Goal: Transaction & Acquisition: Book appointment/travel/reservation

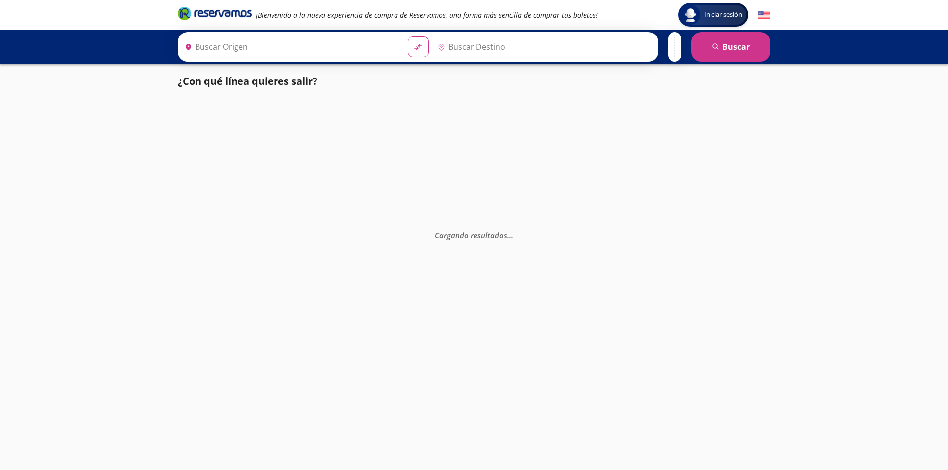
type input "[GEOGRAPHIC_DATA], [GEOGRAPHIC_DATA]"
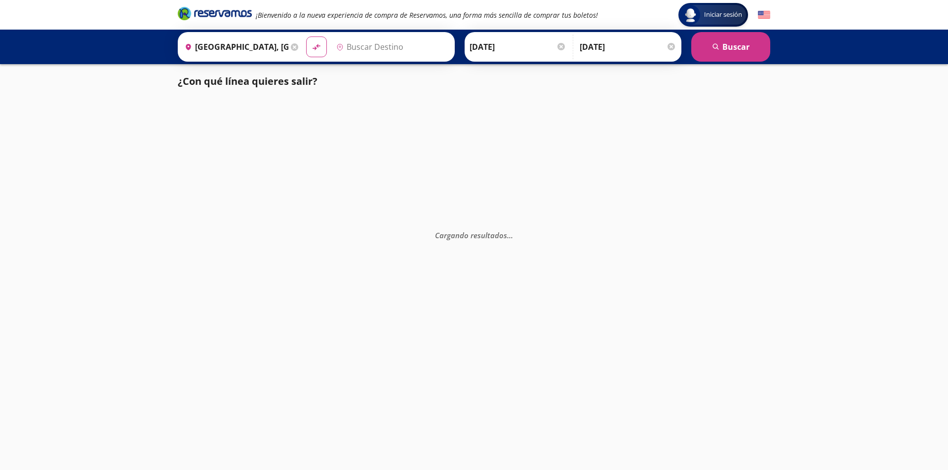
type input "[GEOGRAPHIC_DATA][PERSON_NAME], [GEOGRAPHIC_DATA][PERSON_NAME]"
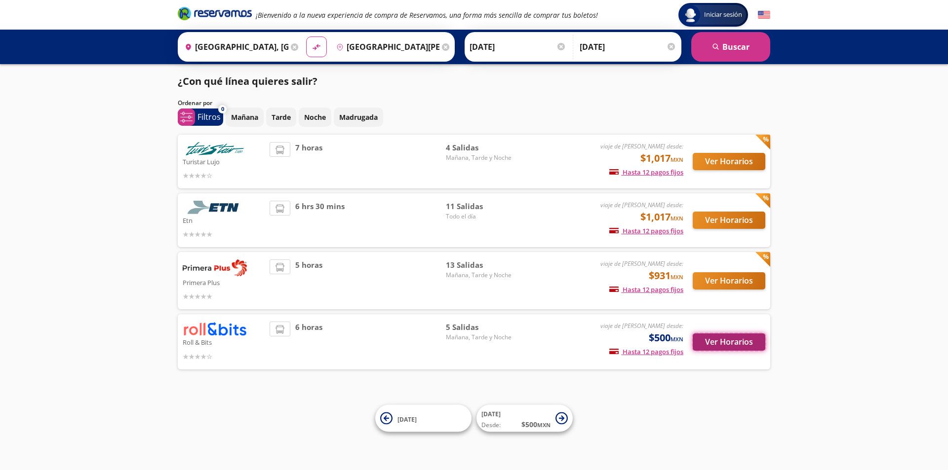
click at [724, 340] on button "Ver Horarios" at bounding box center [728, 342] width 73 height 17
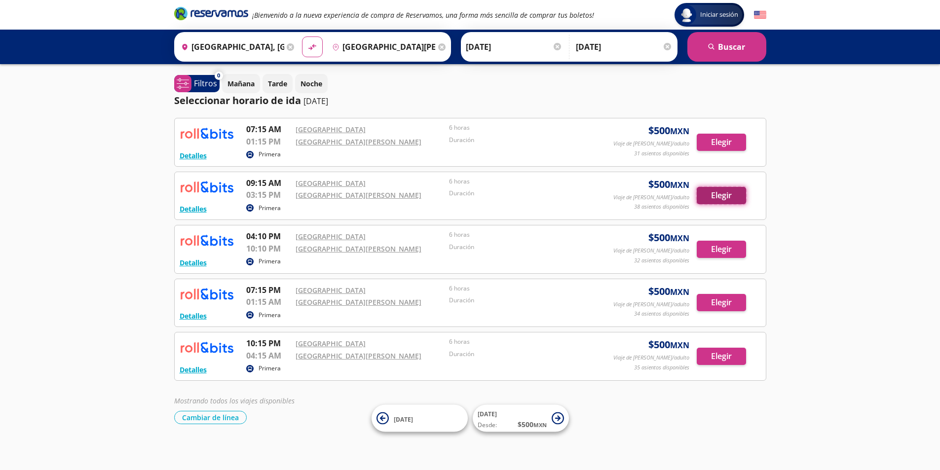
click at [723, 201] on button "Elegir" at bounding box center [721, 195] width 49 height 17
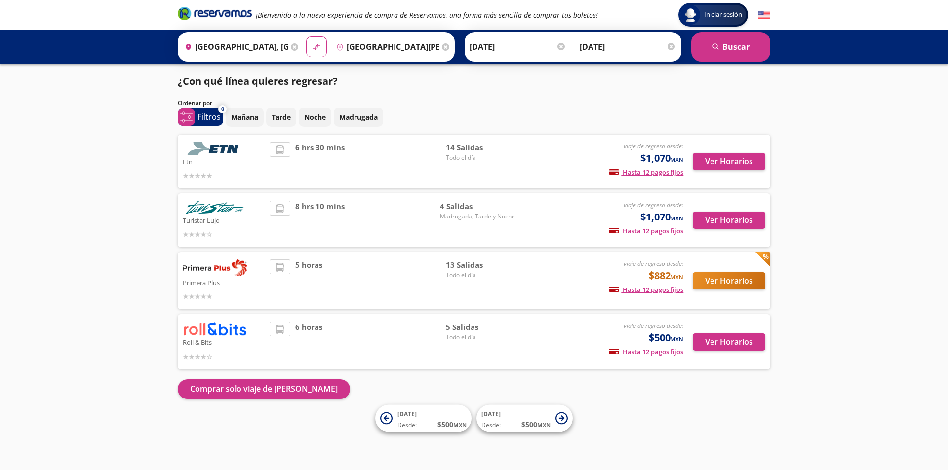
click at [111, 181] on div "Iniciar sesión Iniciar sesión ¡Bienvenido a la nueva experiencia de compra de R…" at bounding box center [474, 235] width 948 height 470
click at [729, 345] on button "Ver Horarios" at bounding box center [728, 342] width 73 height 17
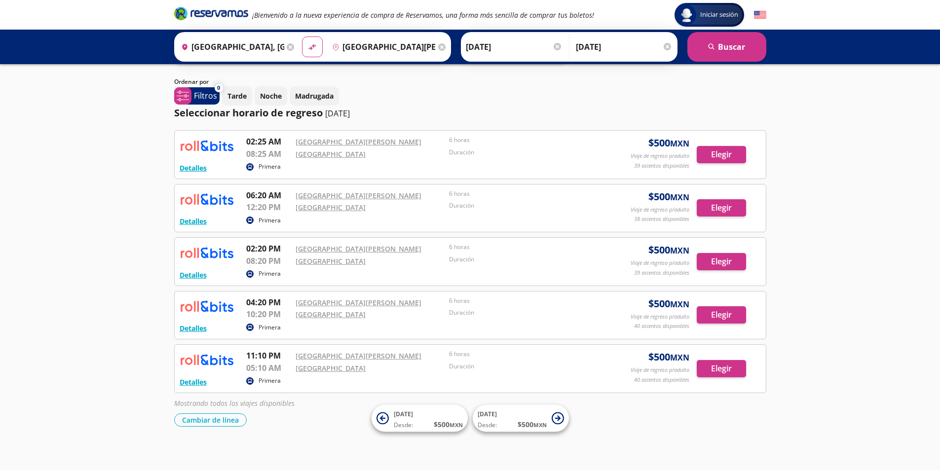
scroll to position [54, 0]
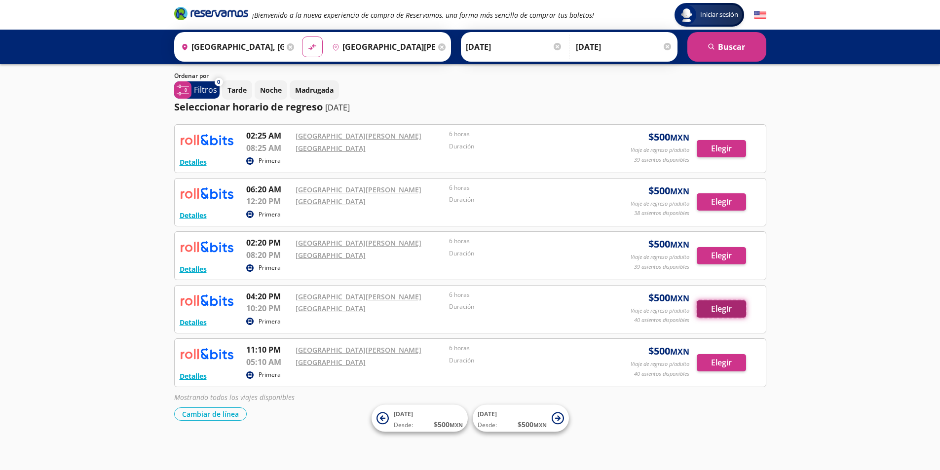
click at [737, 308] on button "Elegir" at bounding box center [721, 309] width 49 height 17
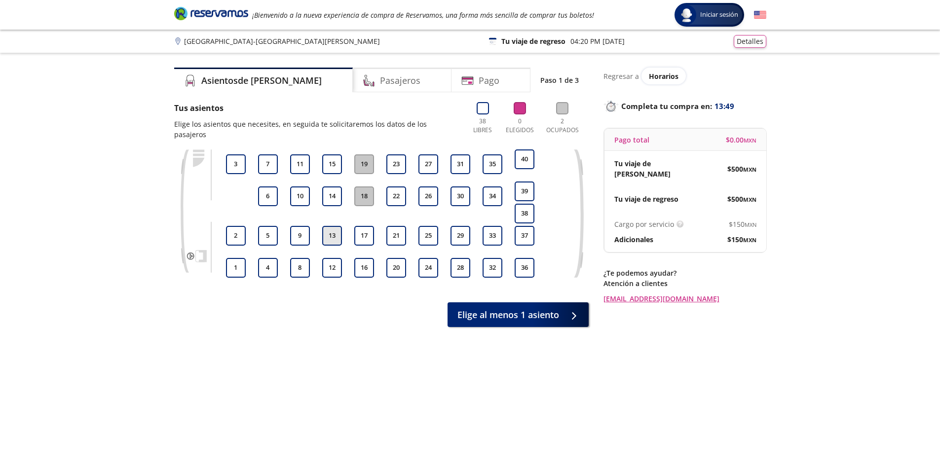
click at [333, 229] on button "13" at bounding box center [332, 236] width 20 height 20
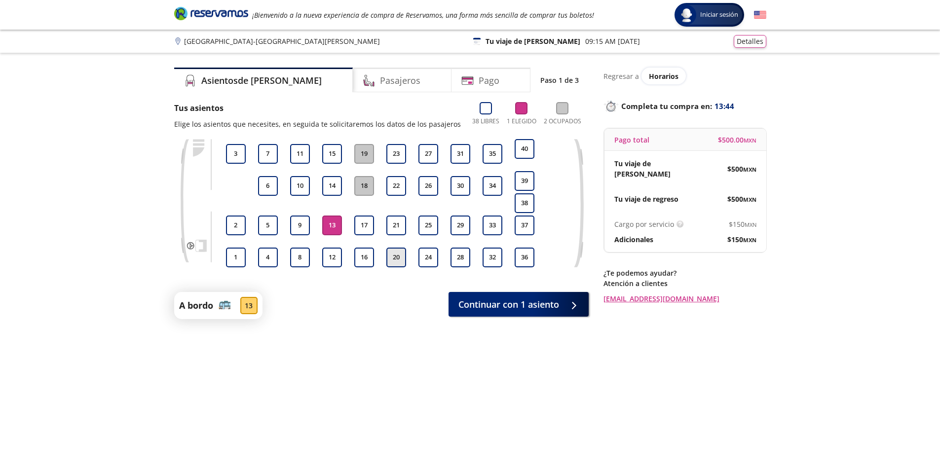
click at [400, 261] on button "20" at bounding box center [396, 258] width 20 height 20
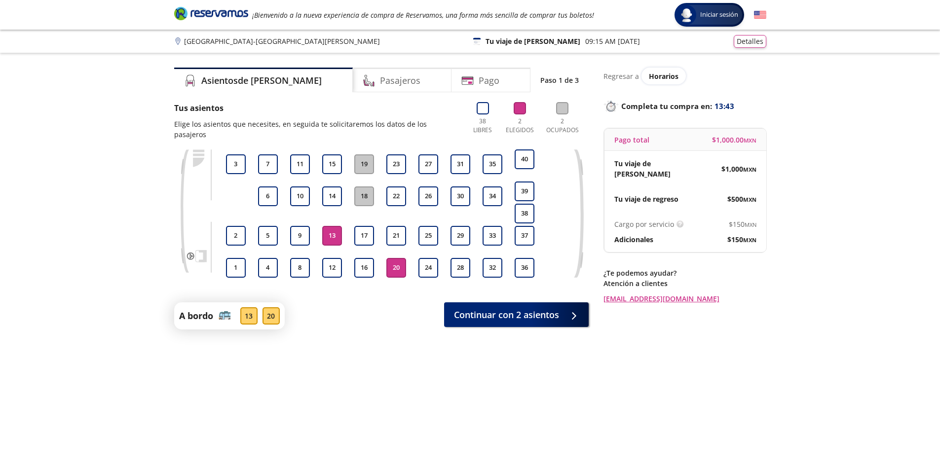
click at [333, 230] on button "13" at bounding box center [332, 236] width 20 height 20
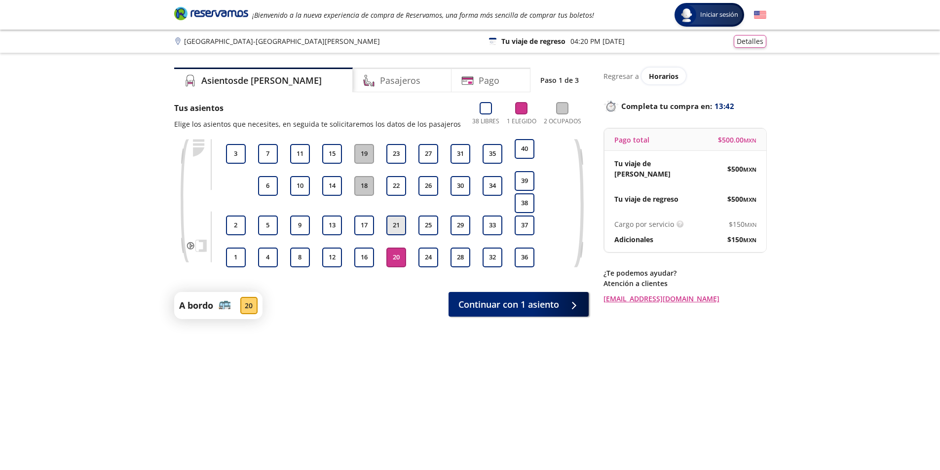
click at [396, 221] on button "21" at bounding box center [396, 226] width 20 height 20
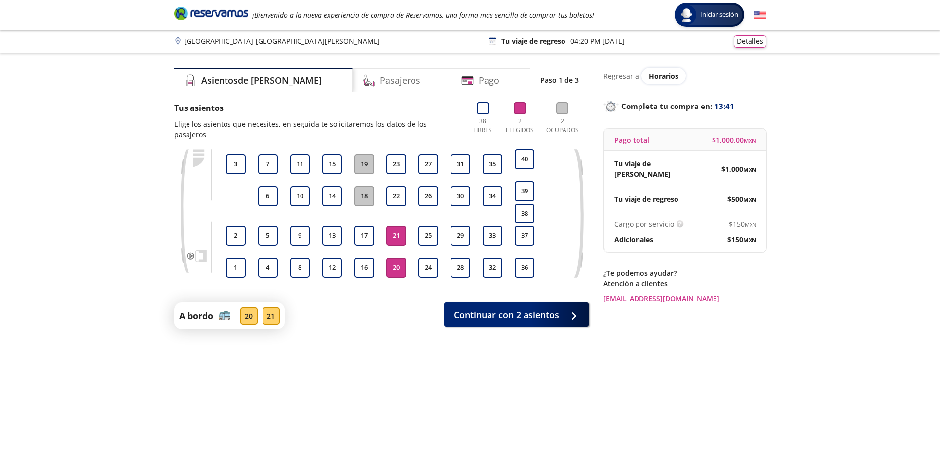
click at [396, 226] on button "21" at bounding box center [396, 236] width 20 height 20
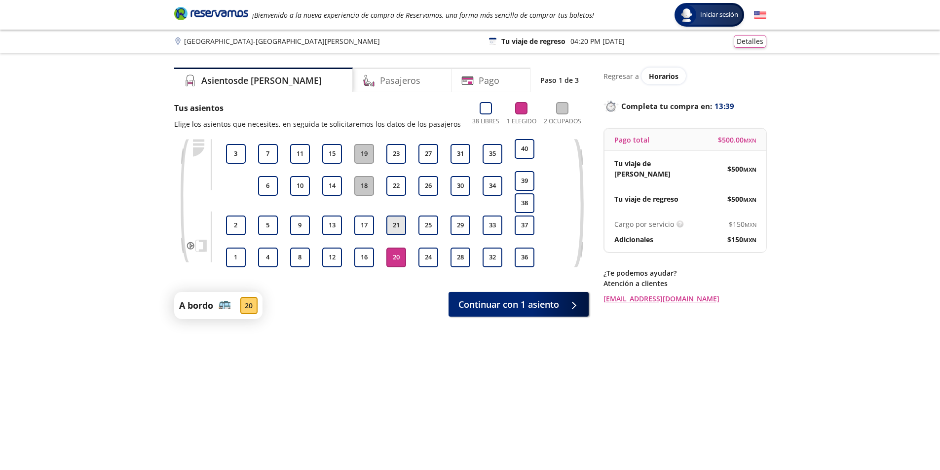
click at [398, 227] on button "21" at bounding box center [396, 226] width 20 height 20
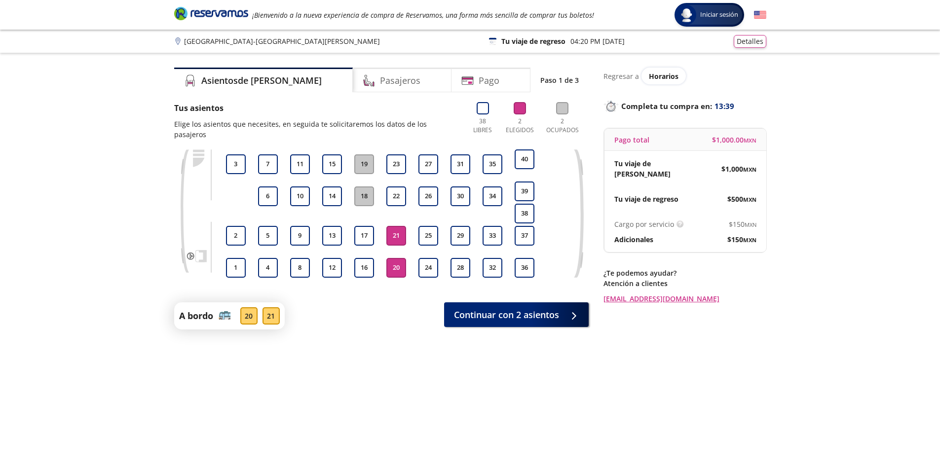
click at [398, 227] on button "21" at bounding box center [396, 236] width 20 height 20
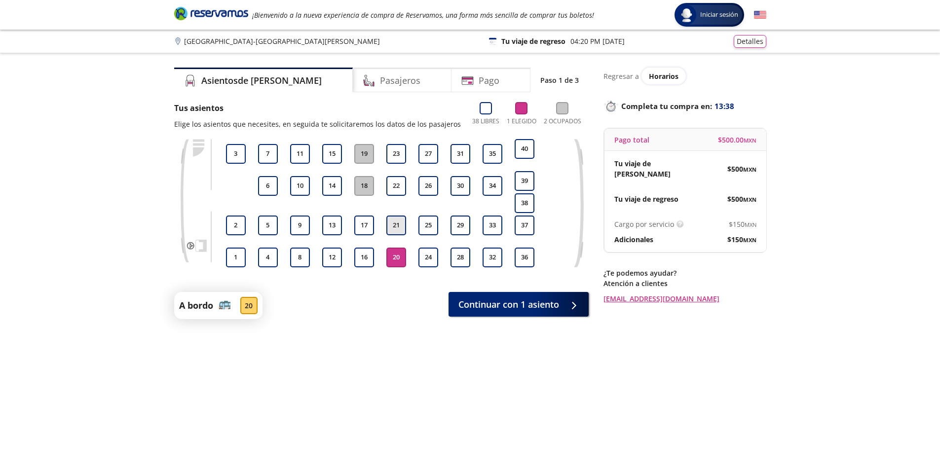
click at [398, 227] on button "21" at bounding box center [396, 226] width 20 height 20
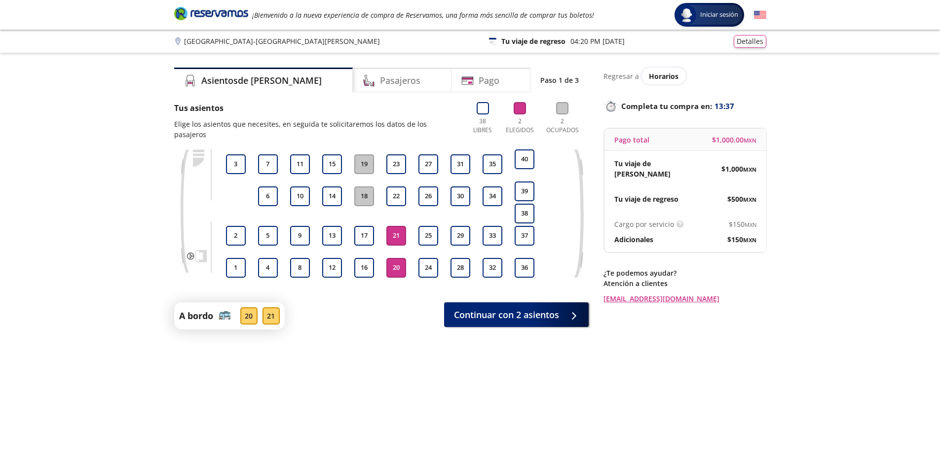
click at [398, 227] on button "21" at bounding box center [396, 236] width 20 height 20
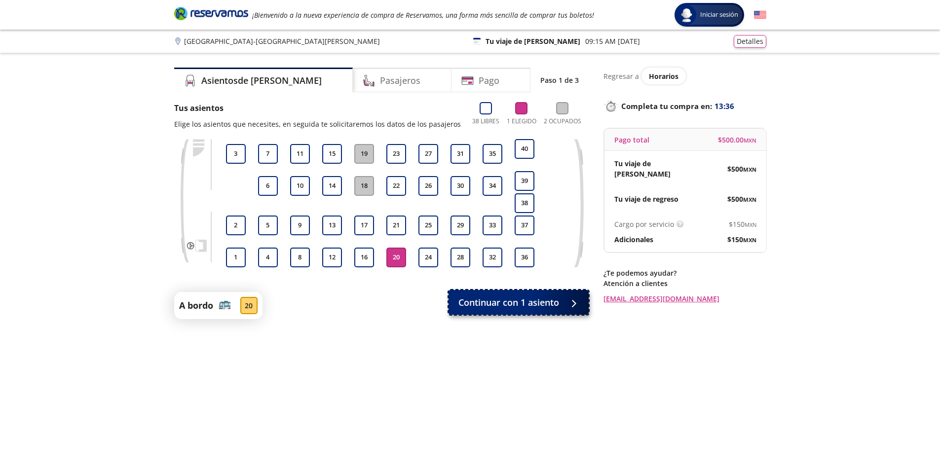
click at [522, 298] on span "Continuar con 1 asiento" at bounding box center [509, 302] width 101 height 13
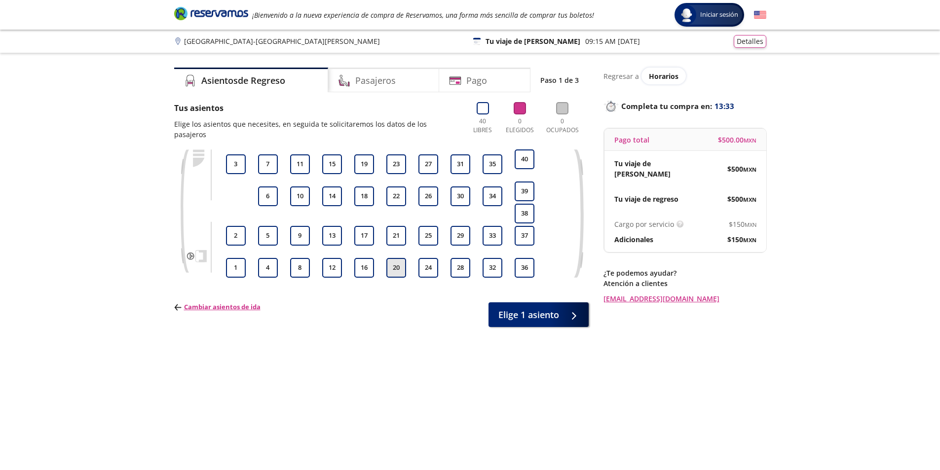
click at [391, 259] on button "20" at bounding box center [396, 268] width 20 height 20
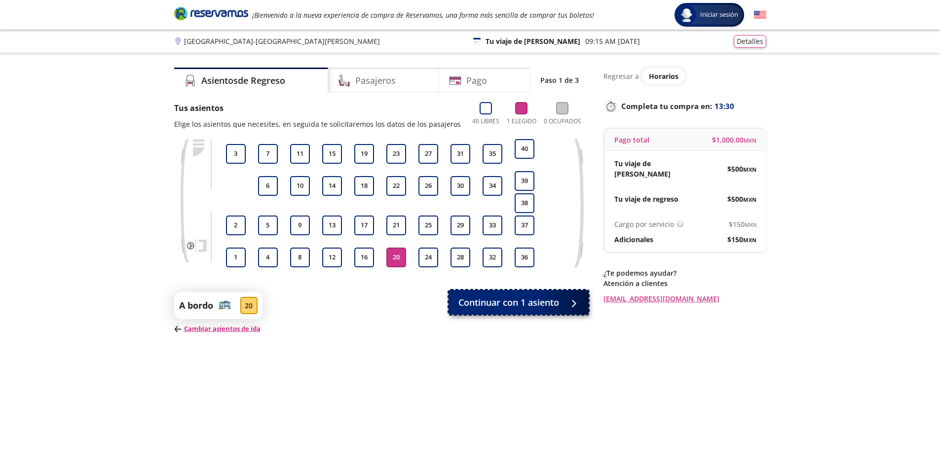
click at [514, 300] on span "Continuar con 1 asiento" at bounding box center [509, 302] width 101 height 13
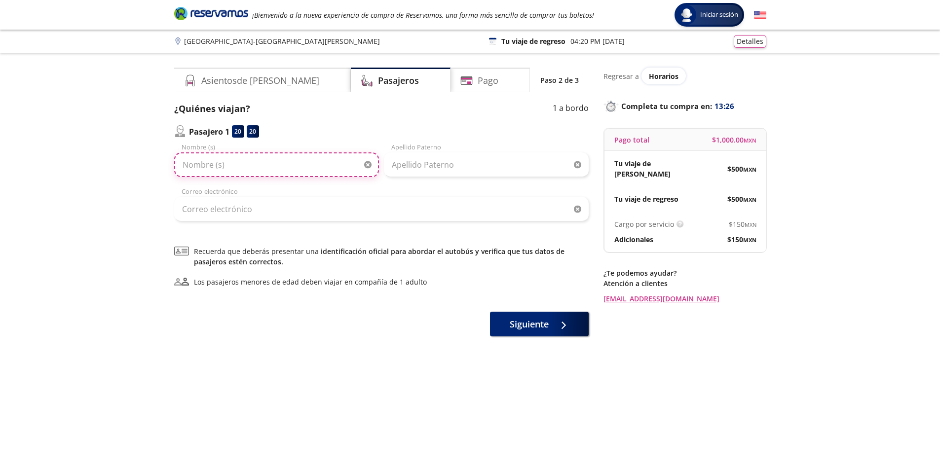
click at [317, 165] on input "Nombre (s)" at bounding box center [276, 165] width 205 height 25
type input "Yael"
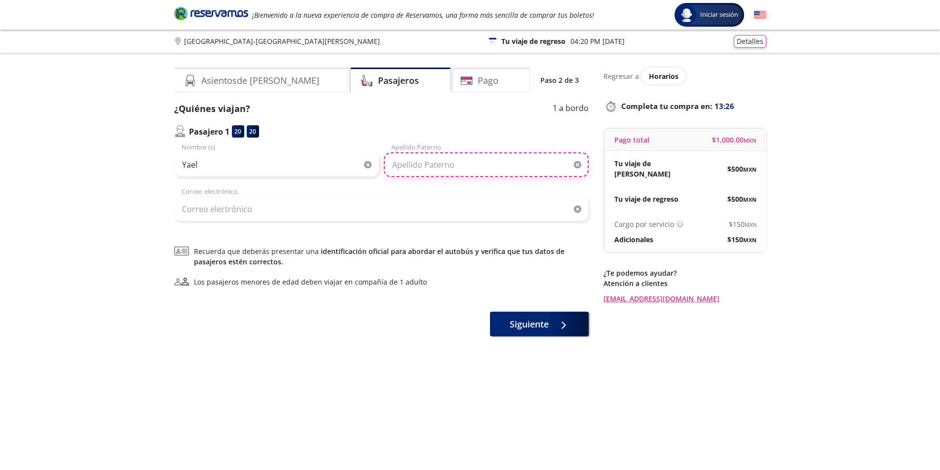
type input "[PERSON_NAME]"
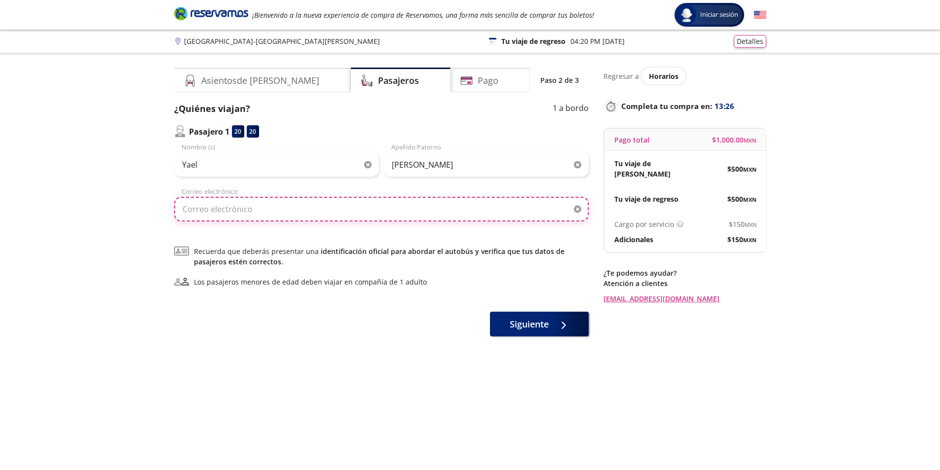
type input "[EMAIL_ADDRESS][DOMAIN_NAME]"
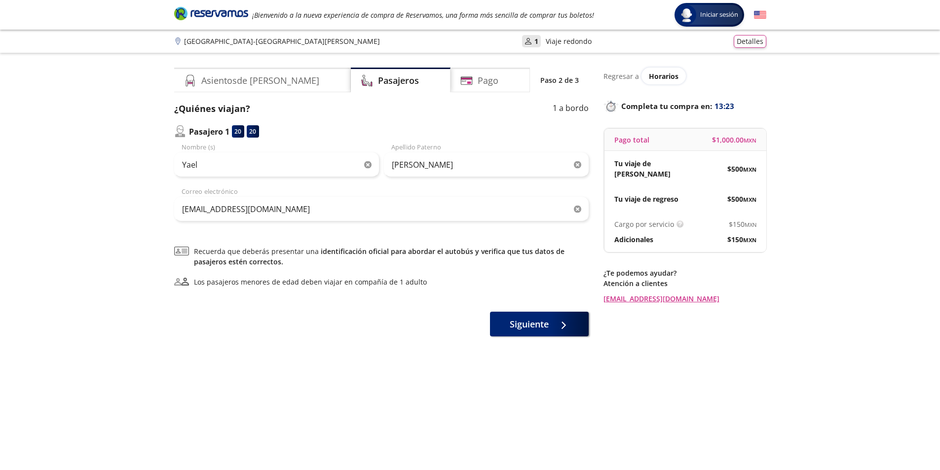
click at [339, 239] on div "¿Quiénes viajan? 1 a bordo Pasajero 1 20 20 Yael Nombre (s) [PERSON_NAME] Apell…" at bounding box center [381, 219] width 415 height 234
click at [542, 332] on button "Siguiente" at bounding box center [539, 322] width 99 height 25
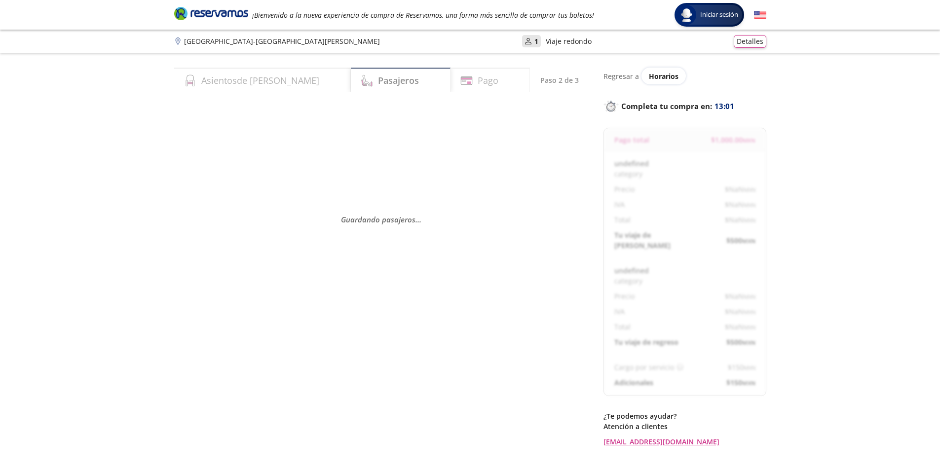
select select "MX"
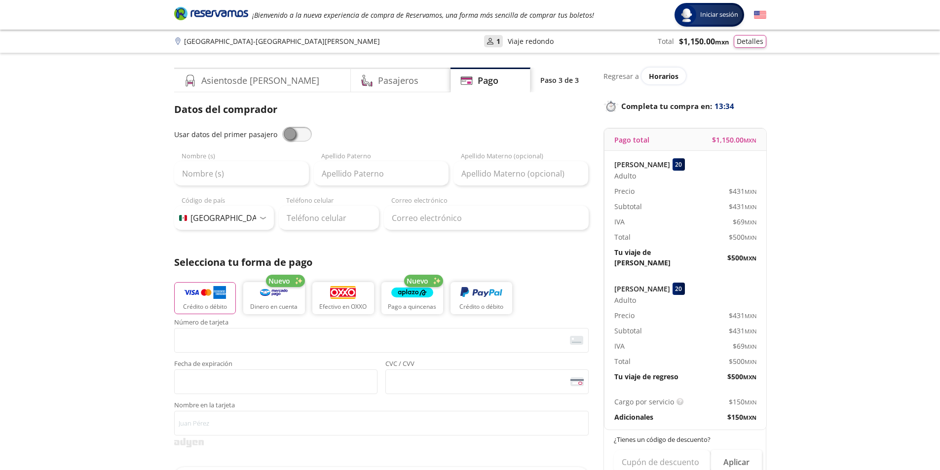
click at [304, 135] on span at bounding box center [297, 134] width 30 height 15
click at [282, 127] on input "checkbox" at bounding box center [282, 127] width 0 height 0
type input "Yael"
type input "[PERSON_NAME]"
type input "[EMAIL_ADDRESS][DOMAIN_NAME]"
